Goal: Task Accomplishment & Management: Manage account settings

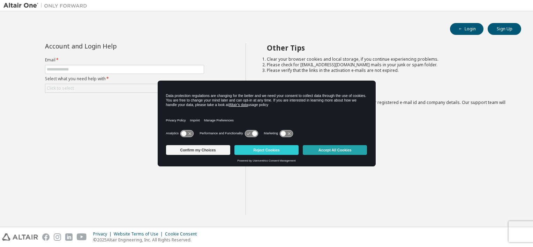
click at [334, 154] on button "Accept All Cookies" at bounding box center [335, 150] width 64 height 10
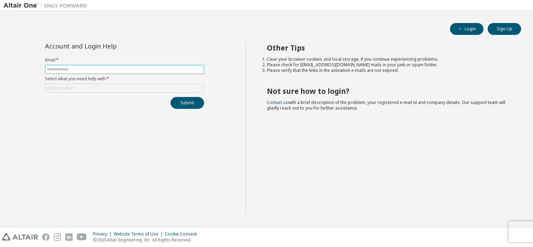
click at [120, 67] on input "text" at bounding box center [124, 70] width 155 height 6
type input "**********"
click at [126, 86] on div "Click to select" at bounding box center [124, 88] width 158 height 8
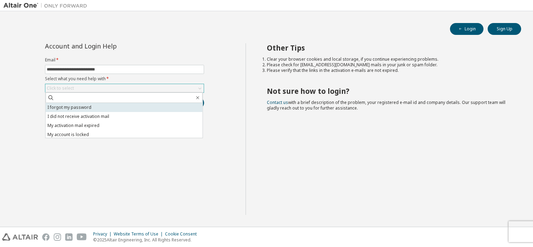
click at [101, 109] on li "I forgot my password" at bounding box center [124, 107] width 157 height 9
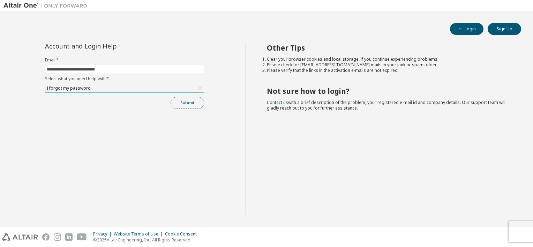
click at [181, 102] on button "Submit" at bounding box center [186, 103] width 33 height 12
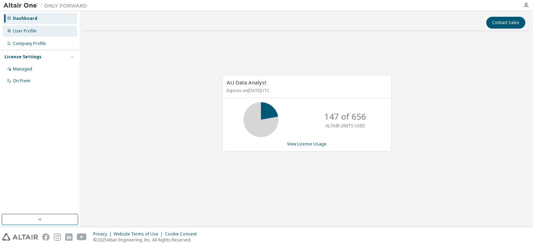
click at [32, 30] on div "User Profile" at bounding box center [25, 31] width 24 height 6
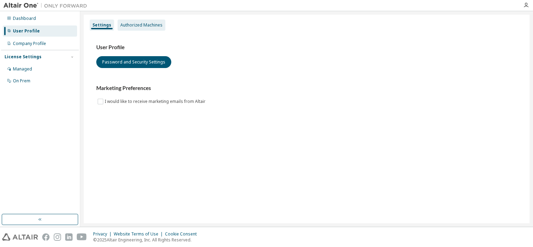
click at [152, 23] on div "Authorized Machines" at bounding box center [141, 25] width 42 height 6
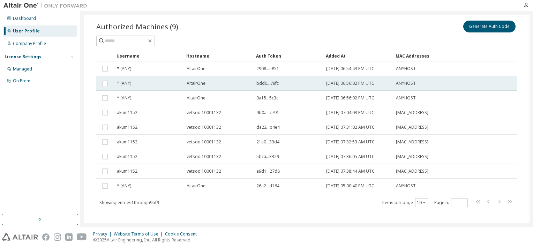
scroll to position [21, 0]
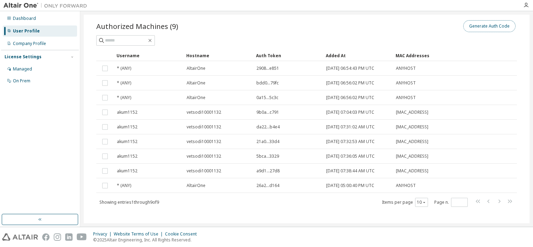
click at [493, 26] on button "Generate Auth Code" at bounding box center [489, 26] width 52 height 12
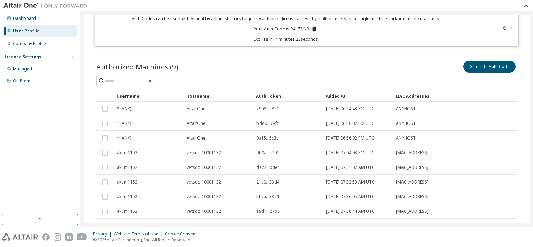
scroll to position [0, 0]
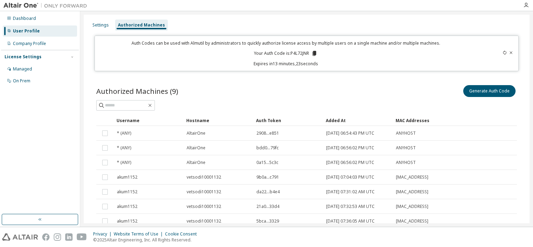
click at [313, 52] on icon at bounding box center [314, 53] width 4 height 5
click at [263, 90] on div "Authorized Machines (9) Generate Auth Code" at bounding box center [306, 91] width 420 height 15
